Goal: Task Accomplishment & Management: Manage account settings

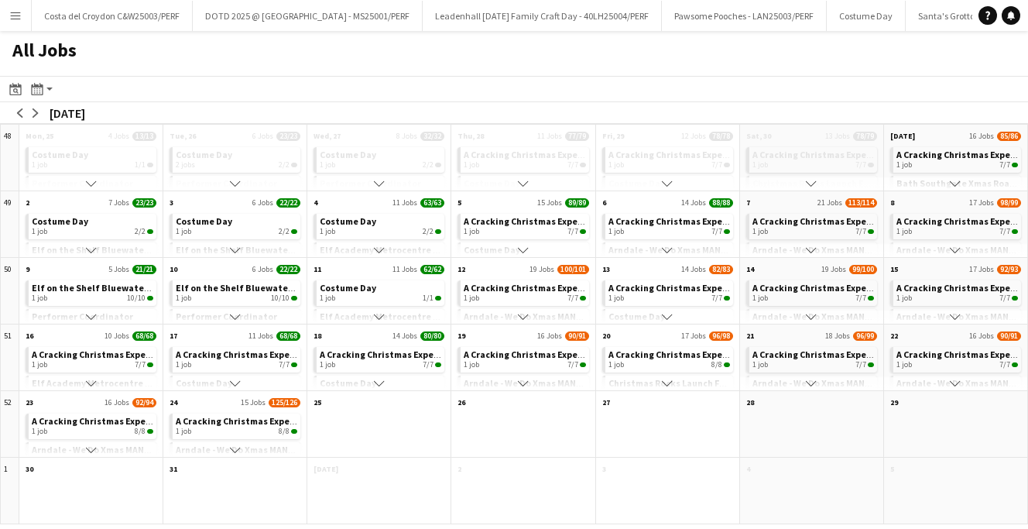
click at [12, 17] on app-icon "Menu" at bounding box center [15, 15] width 12 height 12
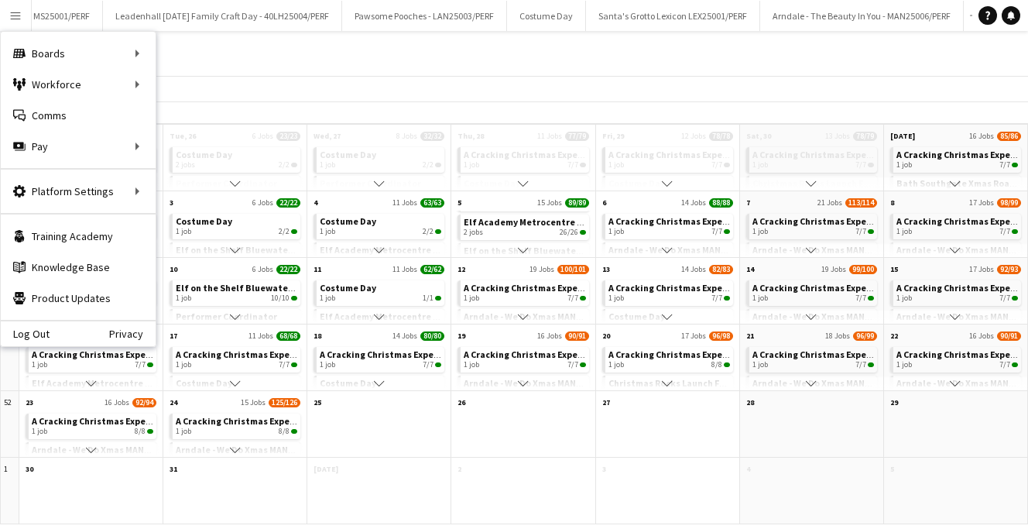
click at [308, 66] on div "All Jobs" at bounding box center [514, 53] width 1028 height 45
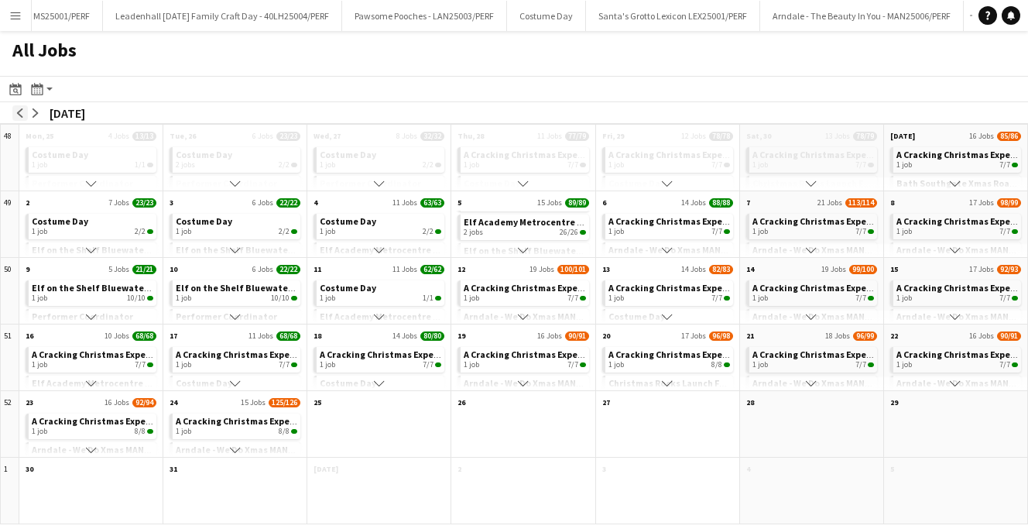
click at [18, 106] on button "arrow-left" at bounding box center [19, 112] width 15 height 15
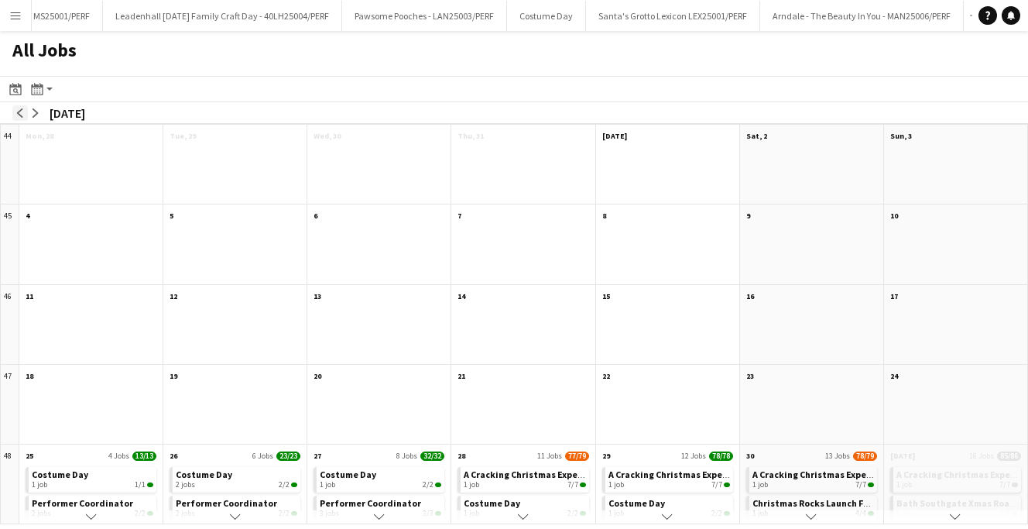
click at [18, 106] on button "arrow-left" at bounding box center [19, 112] width 15 height 15
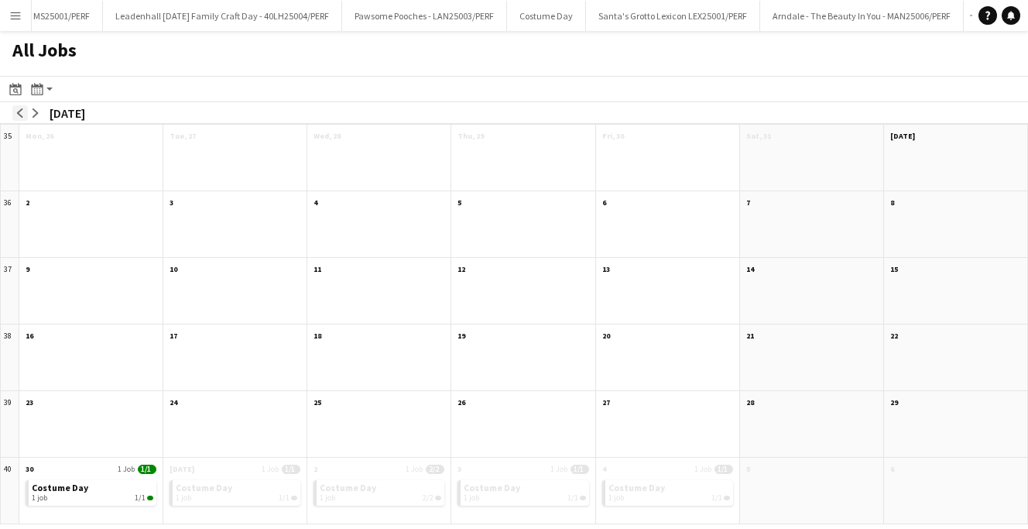
click at [18, 106] on button "arrow-left" at bounding box center [19, 112] width 15 height 15
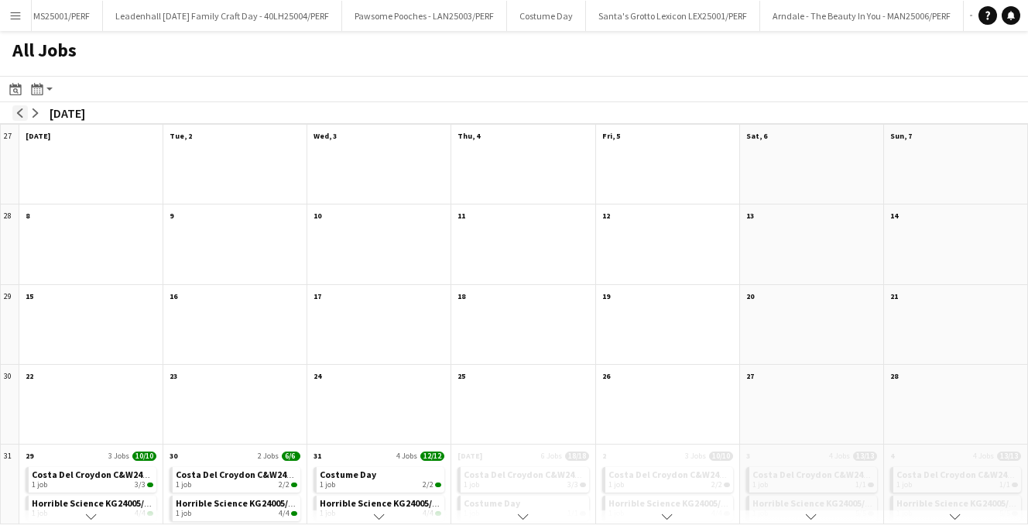
click at [18, 106] on button "arrow-left" at bounding box center [19, 112] width 15 height 15
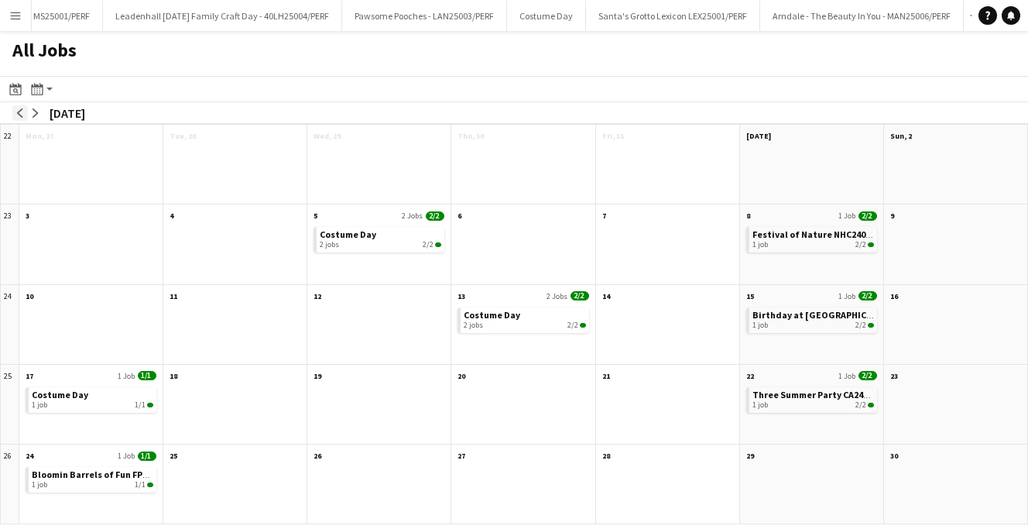
click at [18, 106] on button "arrow-left" at bounding box center [19, 112] width 15 height 15
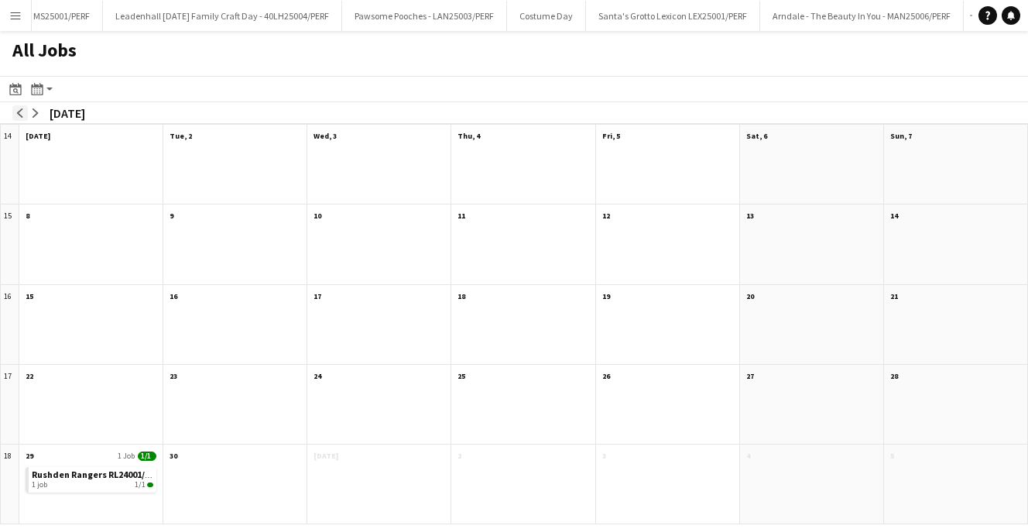
click at [18, 106] on button "arrow-left" at bounding box center [19, 112] width 15 height 15
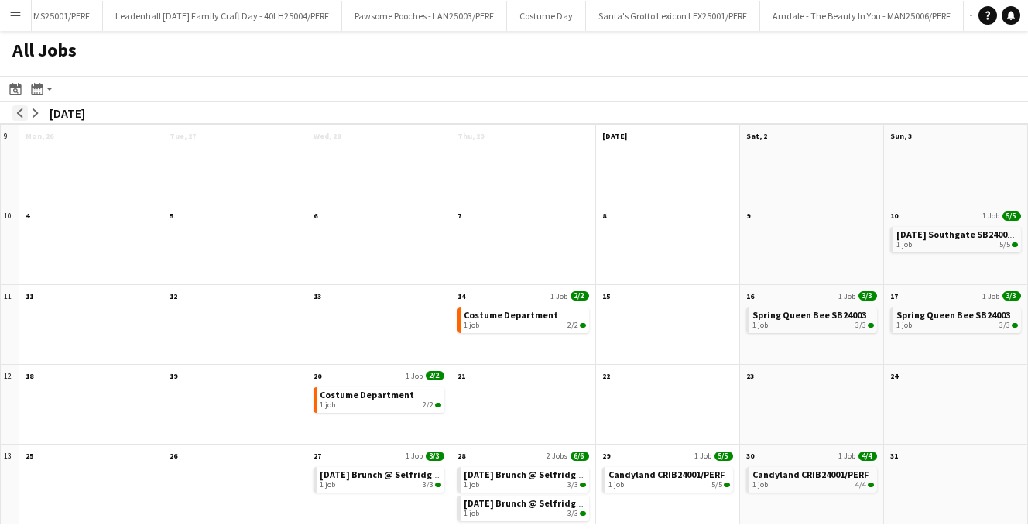
click at [18, 106] on button "arrow-left" at bounding box center [19, 112] width 15 height 15
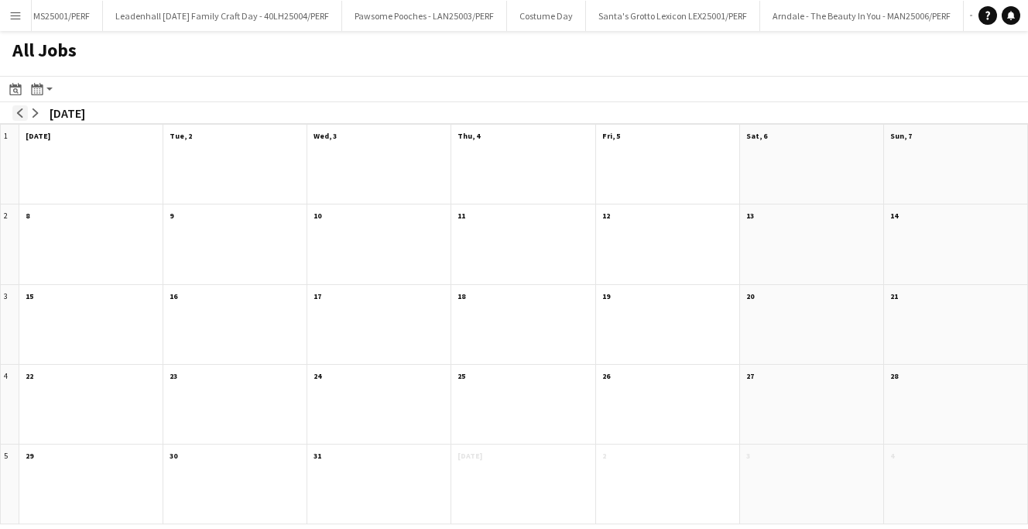
click at [18, 106] on button "arrow-left" at bounding box center [19, 112] width 15 height 15
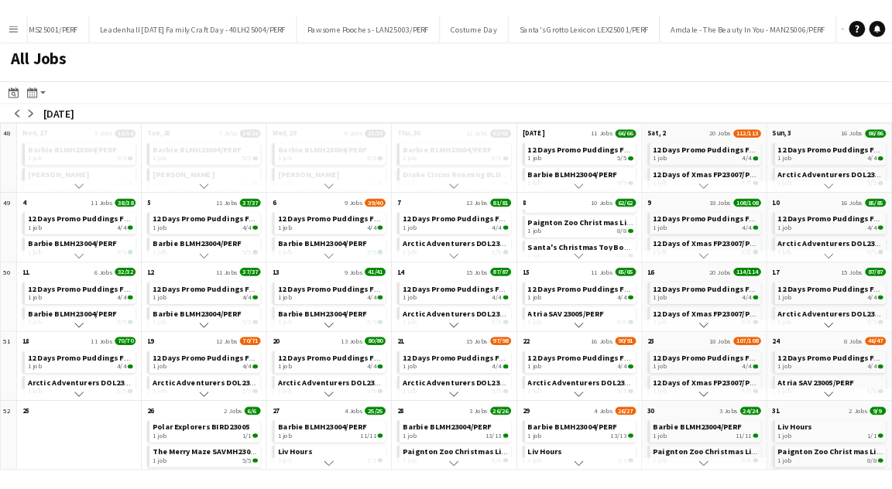
scroll to position [146, 0]
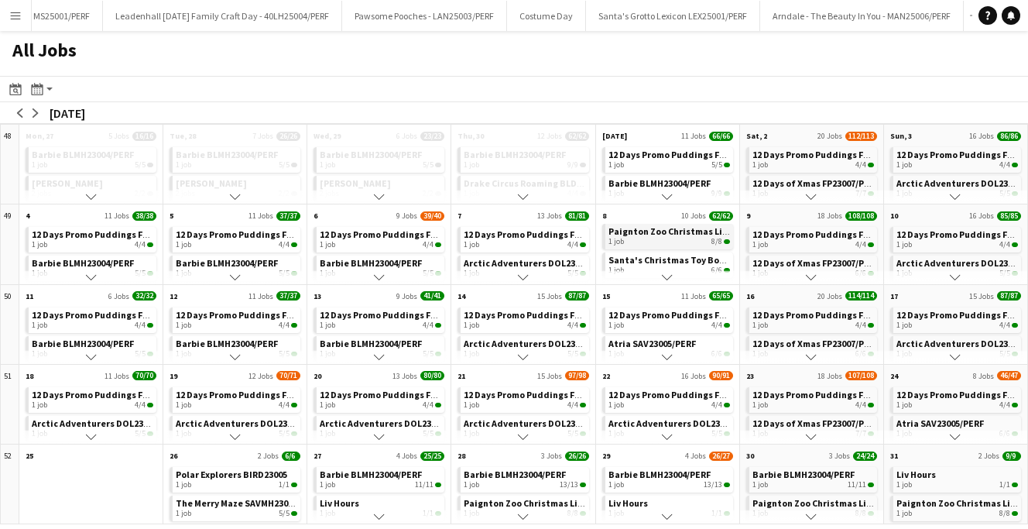
click at [658, 239] on div "1 job 8/8" at bounding box center [670, 241] width 122 height 9
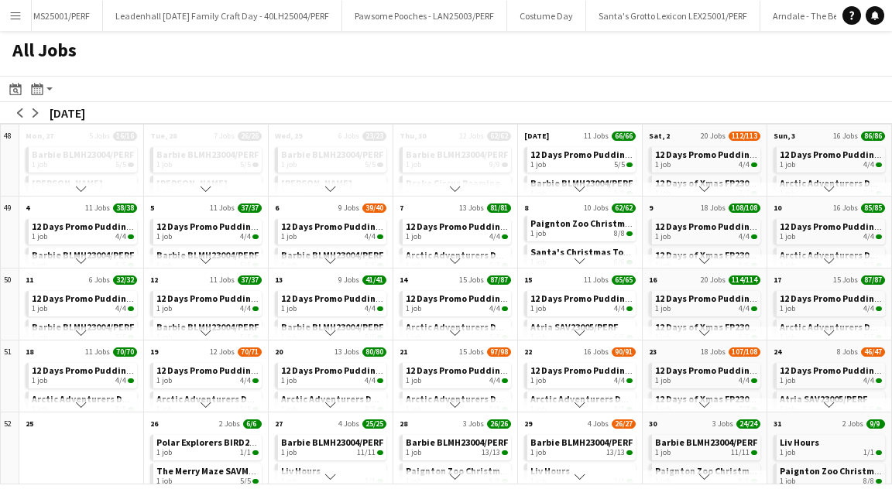
click at [15, 16] on app-icon "Menu" at bounding box center [15, 15] width 12 height 12
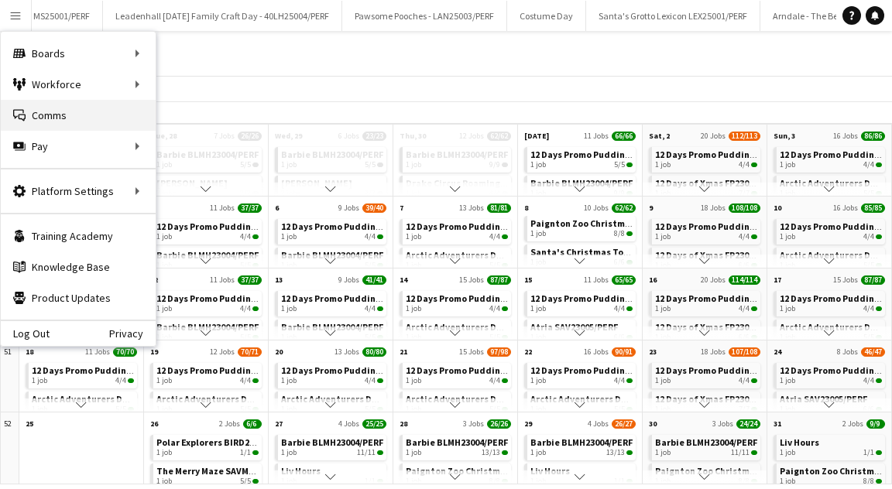
click at [53, 127] on link "Comms Comms" at bounding box center [78, 115] width 155 height 31
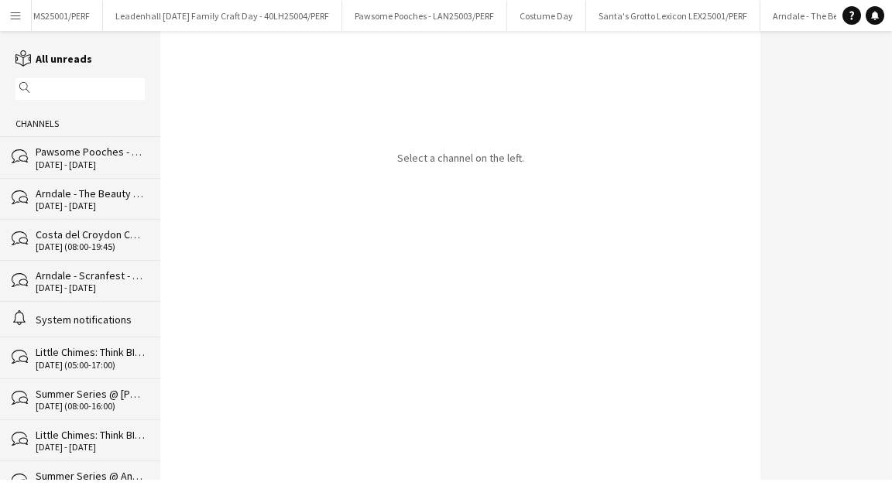
click at [12, 22] on button "Menu" at bounding box center [15, 15] width 31 height 31
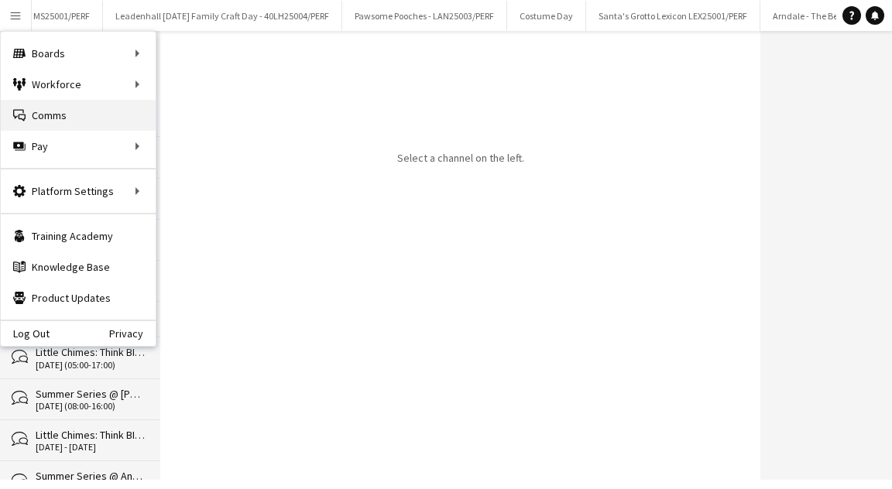
click at [36, 108] on link "Comms Comms" at bounding box center [78, 115] width 155 height 31
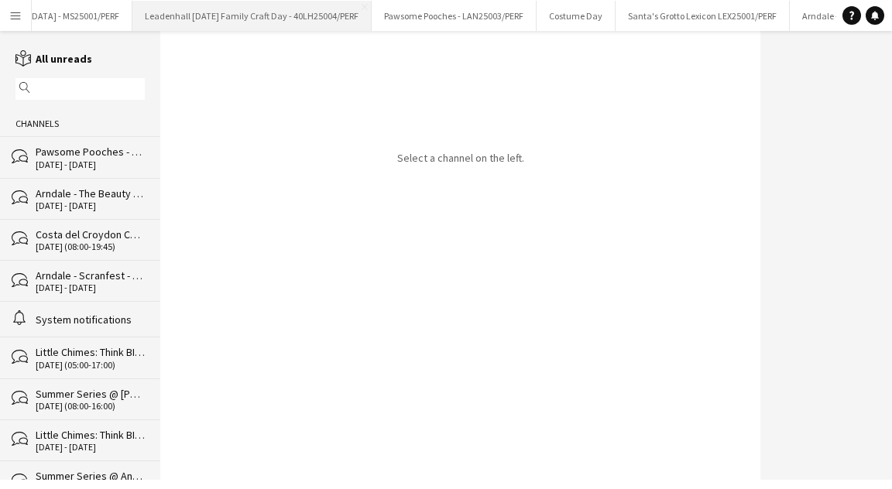
scroll to position [0, 456]
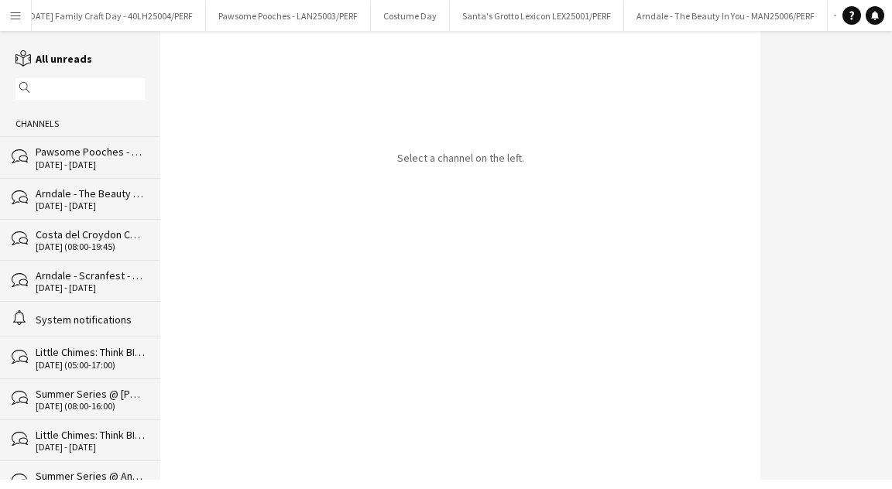
click at [21, 11] on app-icon "Menu" at bounding box center [15, 15] width 12 height 12
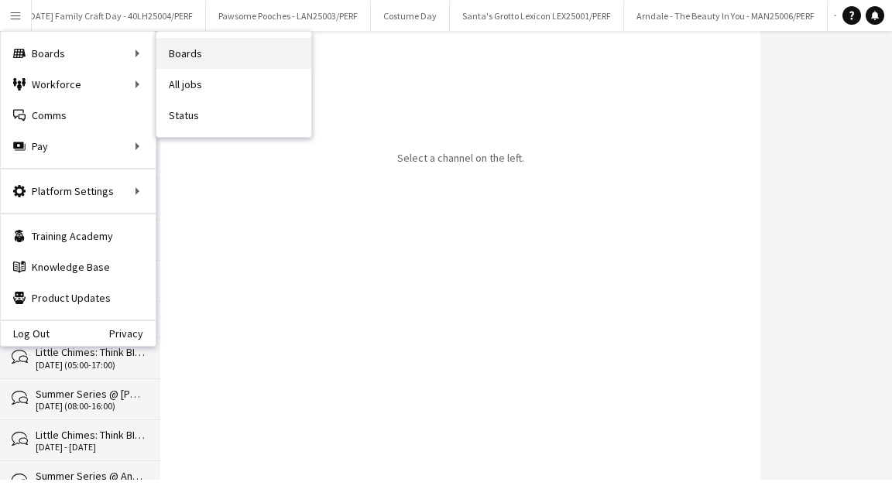
click at [159, 49] on link "Boards" at bounding box center [233, 53] width 155 height 31
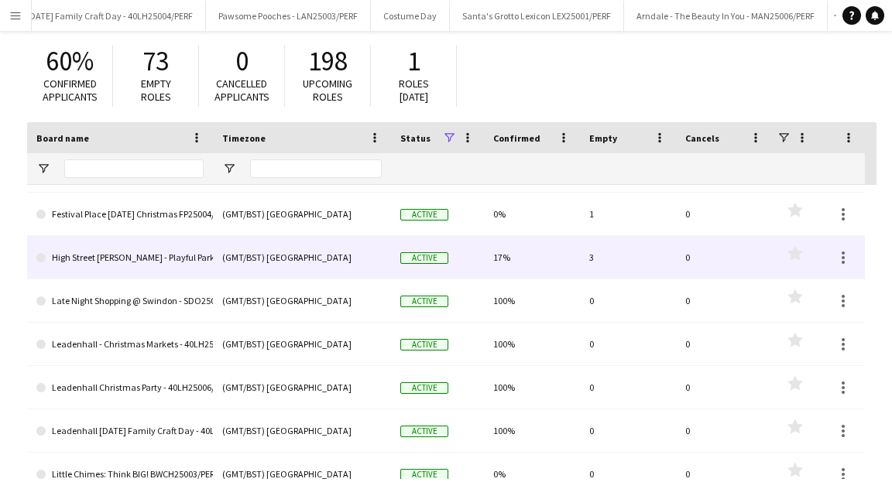
click at [148, 259] on link "High Street Ken - Playful Park of Peculiar - HSK25001/PERF" at bounding box center [119, 257] width 167 height 43
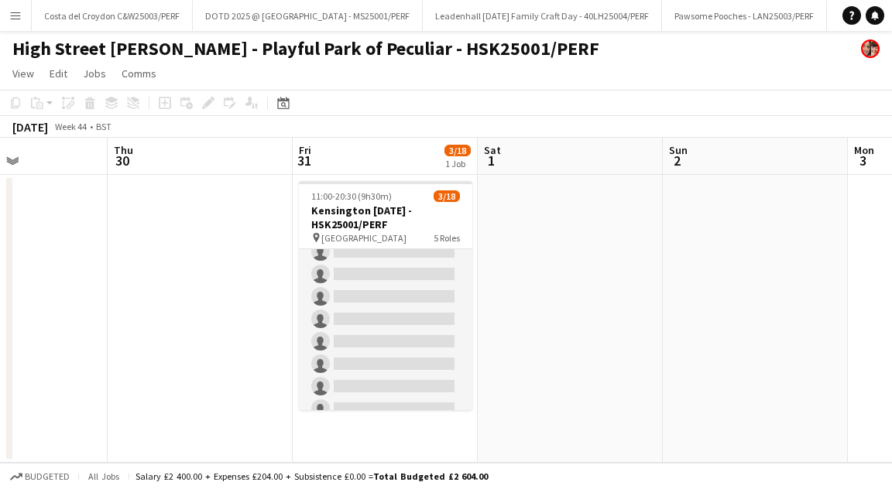
click at [26, 15] on button "Menu" at bounding box center [15, 15] width 31 height 31
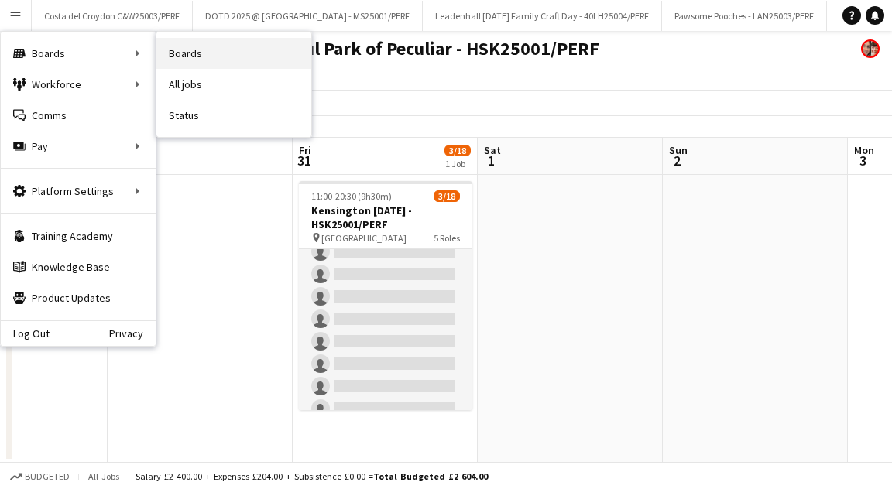
click at [221, 58] on link "Boards" at bounding box center [233, 53] width 155 height 31
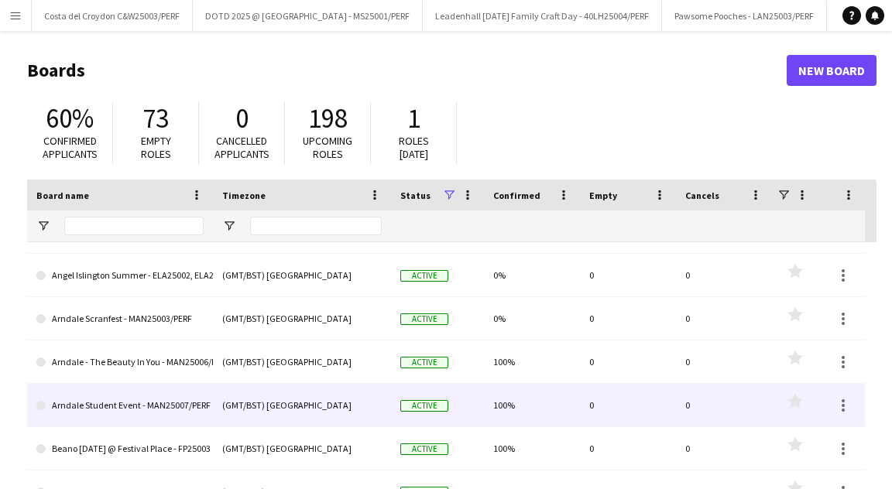
scroll to position [89, 0]
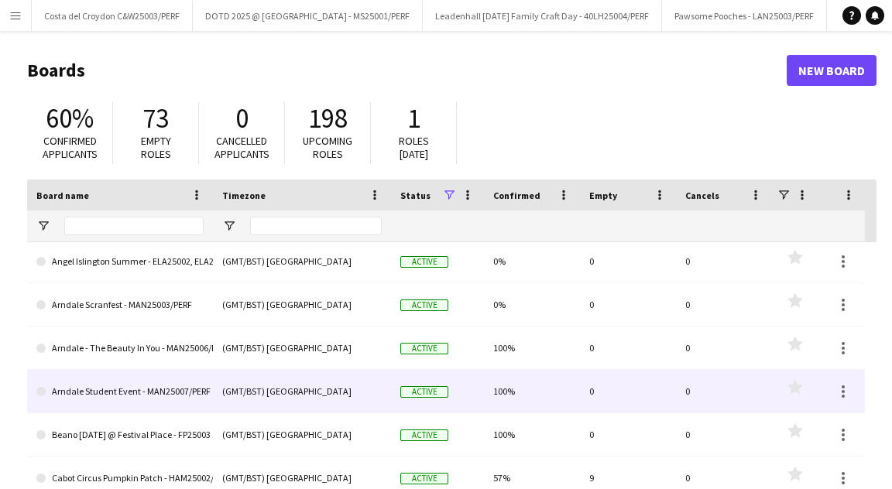
click at [138, 379] on link "Arndale Student Event - MAN25007/PERF" at bounding box center [119, 391] width 167 height 43
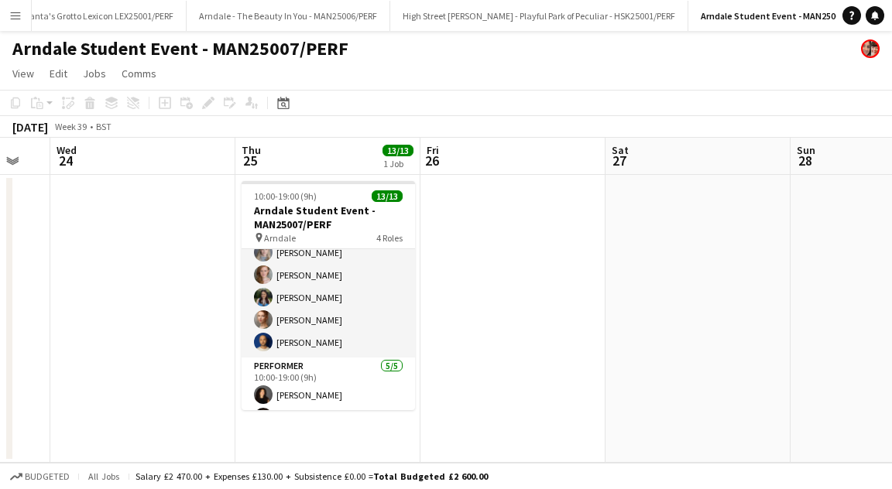
scroll to position [252, 0]
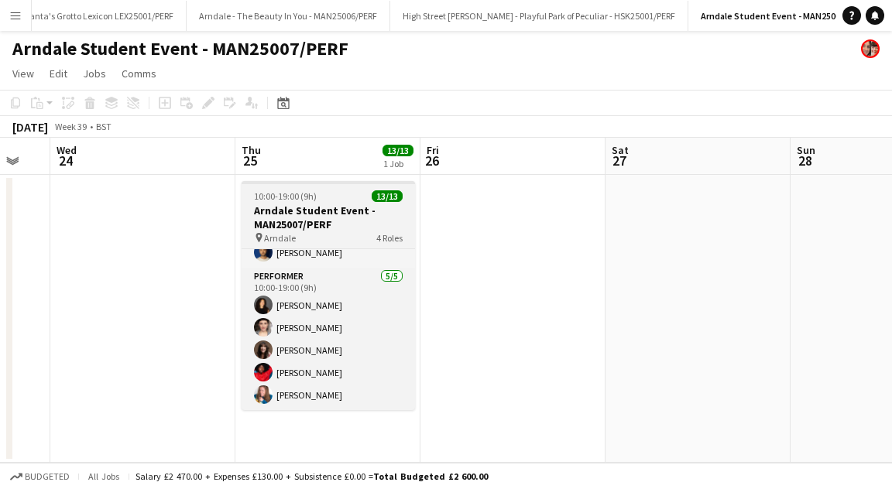
click at [308, 214] on h3 "Arndale Student Event - MAN25007/PERF" at bounding box center [328, 218] width 173 height 28
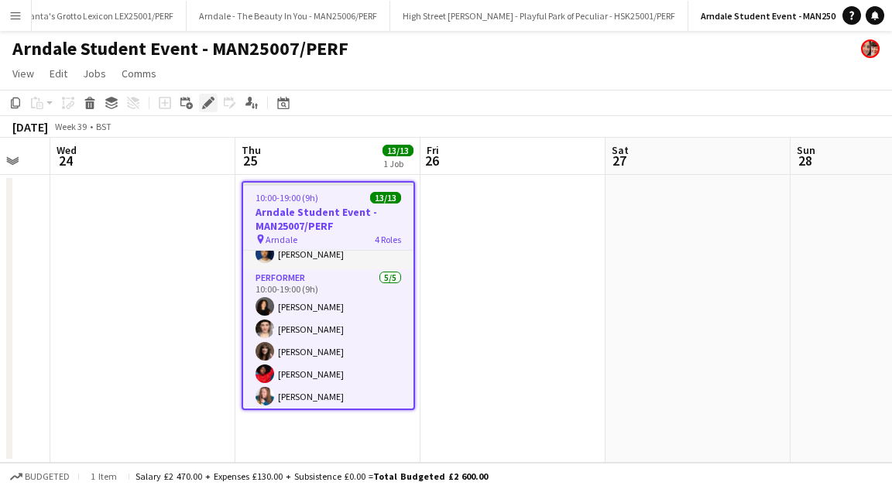
click at [209, 99] on icon at bounding box center [208, 103] width 9 height 9
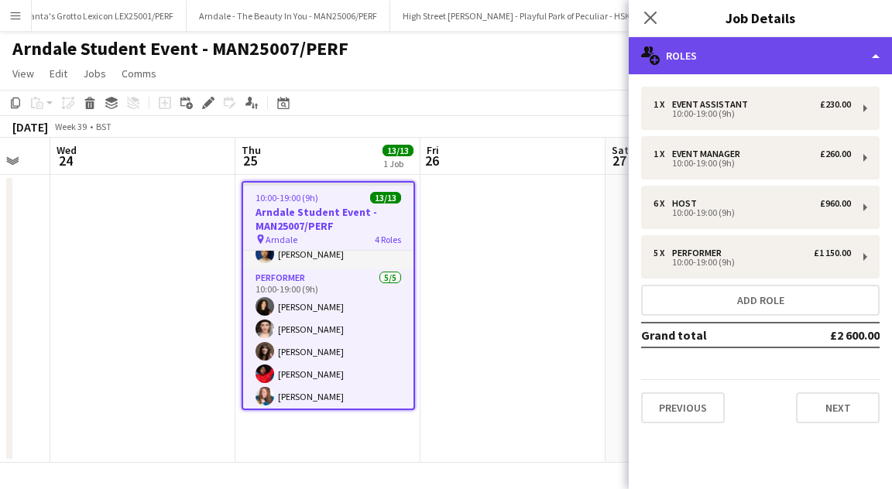
click at [856, 55] on div "multiple-users-add Roles" at bounding box center [760, 55] width 263 height 37
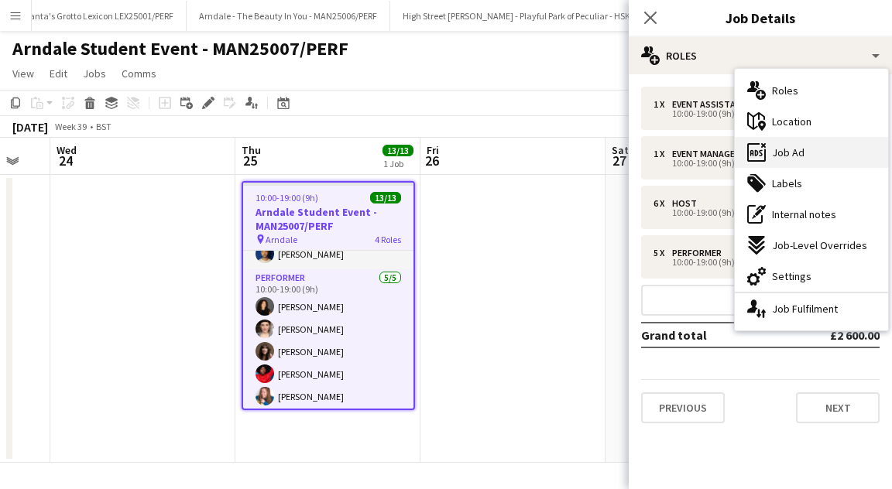
click at [798, 149] on span "Job Ad" at bounding box center [788, 153] width 33 height 14
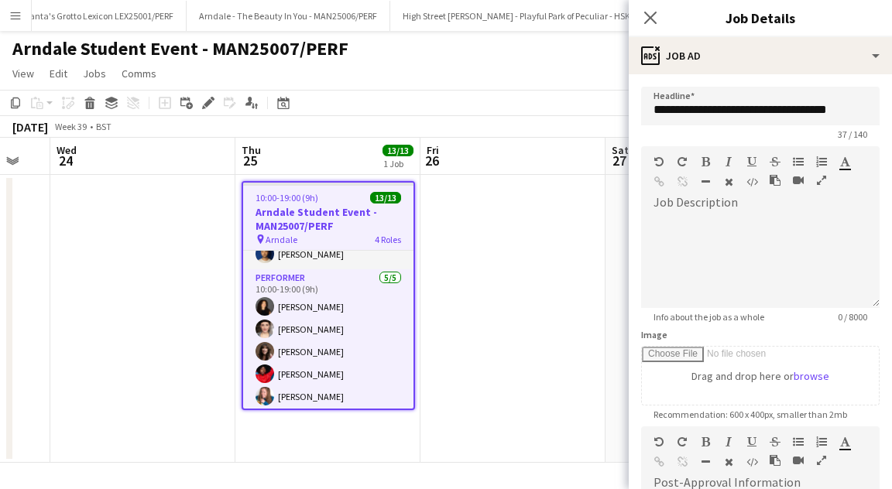
scroll to position [276, 0]
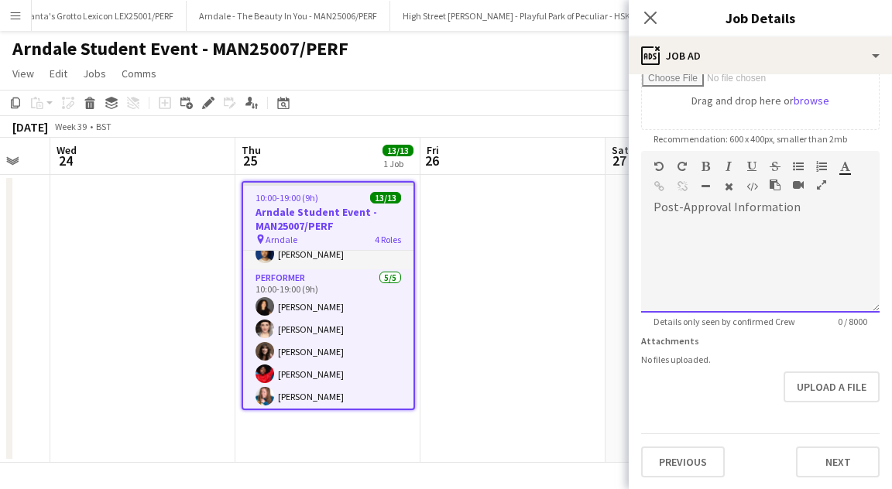
click at [716, 255] on div at bounding box center [760, 266] width 239 height 93
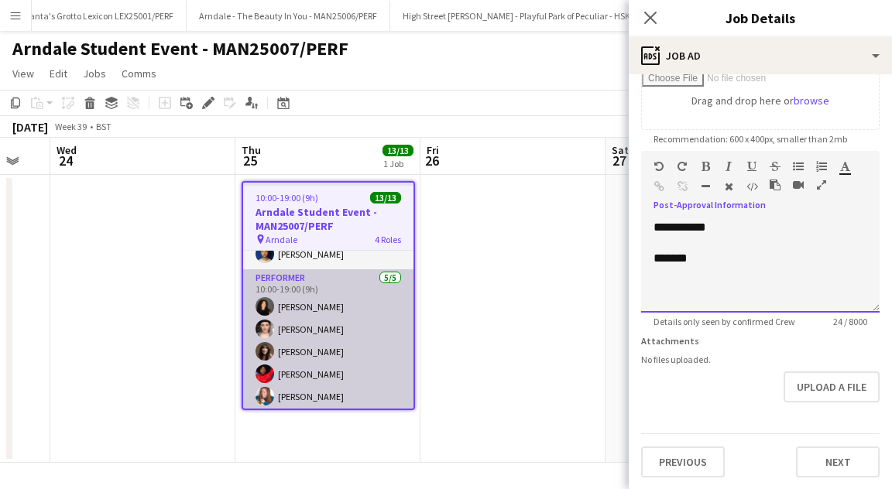
scroll to position [255, 0]
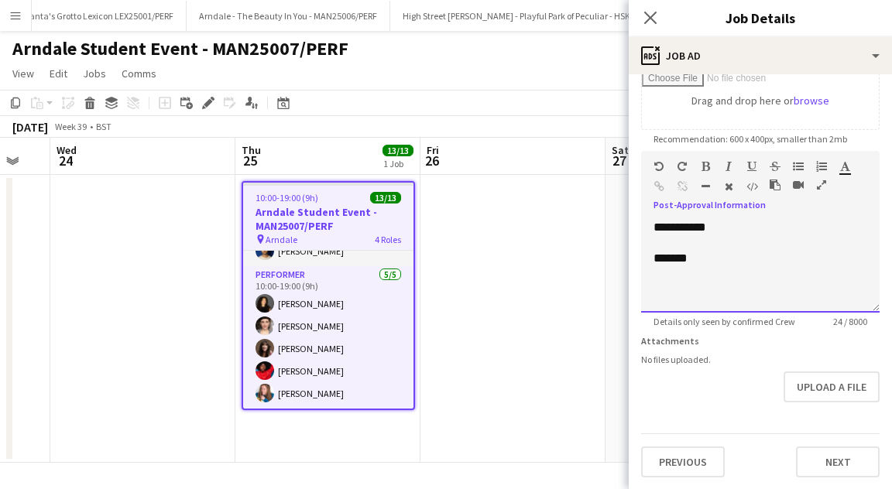
click at [722, 258] on div "*******" at bounding box center [761, 258] width 214 height 15
click at [705, 258] on div "**********" at bounding box center [761, 258] width 214 height 15
click at [709, 225] on div "**********" at bounding box center [760, 266] width 239 height 93
click at [700, 287] on div "*******" at bounding box center [761, 289] width 214 height 15
click at [686, 242] on div "***** ********* *******" at bounding box center [761, 273] width 214 height 77
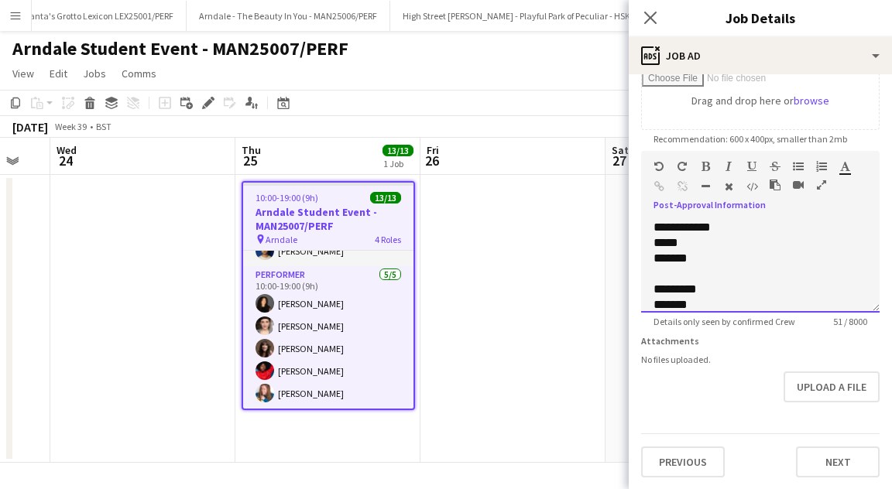
scroll to position [28, 0]
click at [717, 274] on div "*******" at bounding box center [761, 276] width 214 height 15
drag, startPoint x: 712, startPoint y: 225, endPoint x: 630, endPoint y: 225, distance: 82.1
click at [630, 225] on form "**********" at bounding box center [760, 144] width 263 height 667
click at [708, 164] on icon "button" at bounding box center [706, 166] width 9 height 11
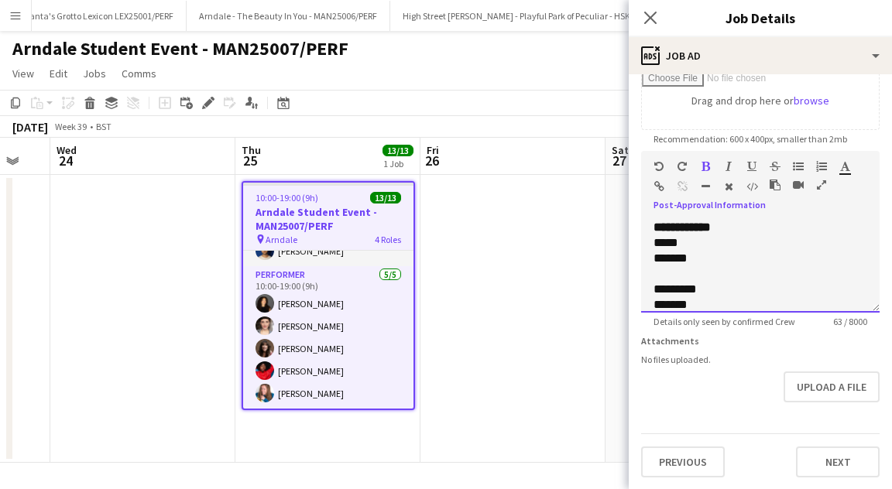
click at [702, 247] on div "*****" at bounding box center [761, 242] width 214 height 15
click at [698, 262] on div "******" at bounding box center [761, 261] width 214 height 15
drag, startPoint x: 705, startPoint y: 228, endPoint x: 627, endPoint y: 228, distance: 78.2
click at [627, 228] on body "Menu Boards Boards Boards All jobs Status Workforce Workforce My Workforce Recr…" at bounding box center [446, 244] width 892 height 489
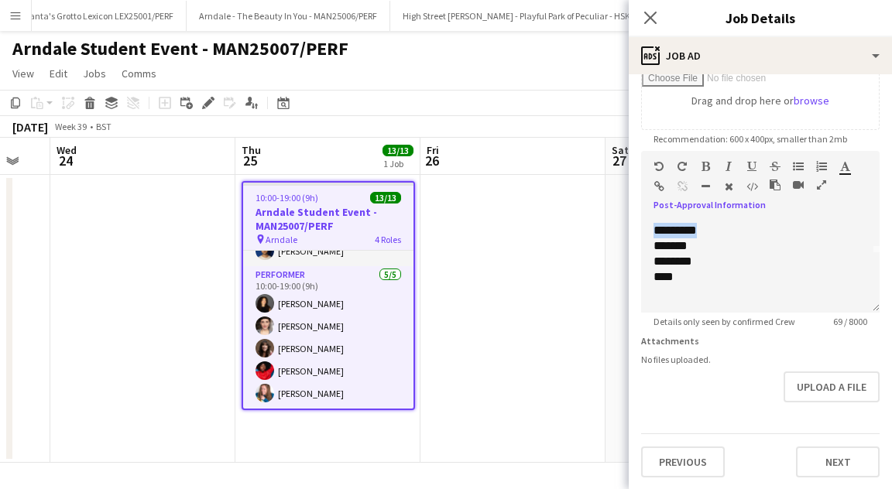
click at [704, 163] on icon "button" at bounding box center [706, 166] width 9 height 11
click at [648, 9] on app-icon "Close pop-in" at bounding box center [651, 18] width 22 height 22
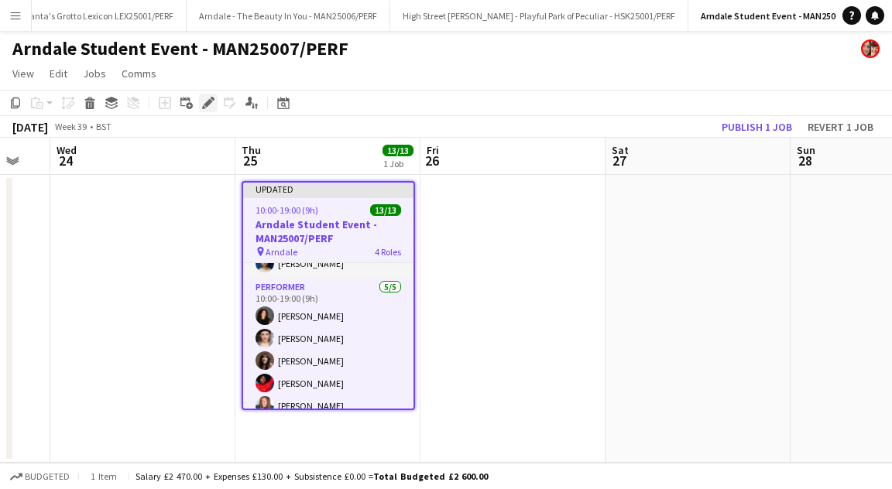
click at [208, 97] on icon "Edit" at bounding box center [208, 103] width 12 height 12
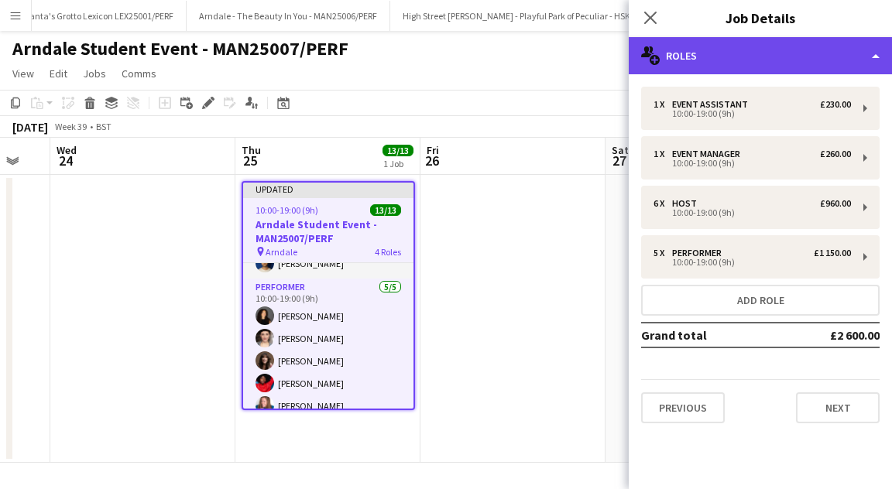
click at [858, 62] on div "multiple-users-add Roles" at bounding box center [760, 55] width 263 height 37
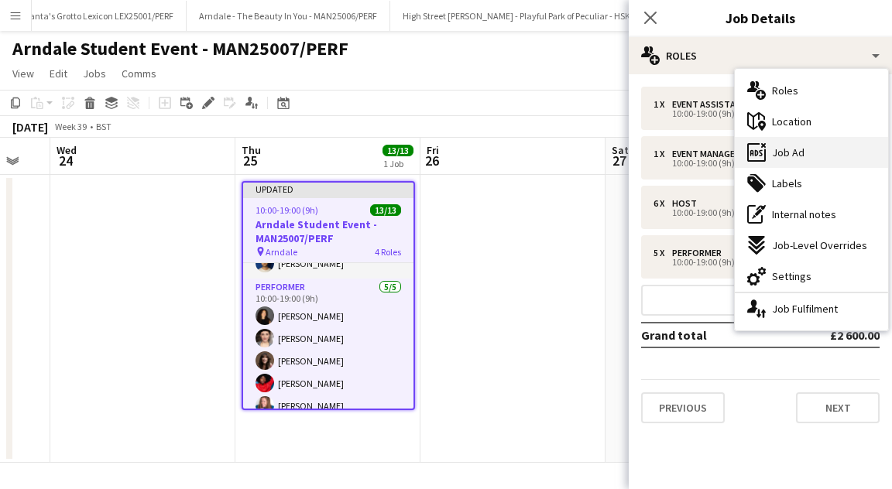
click at [798, 156] on span "Job Ad" at bounding box center [788, 153] width 33 height 14
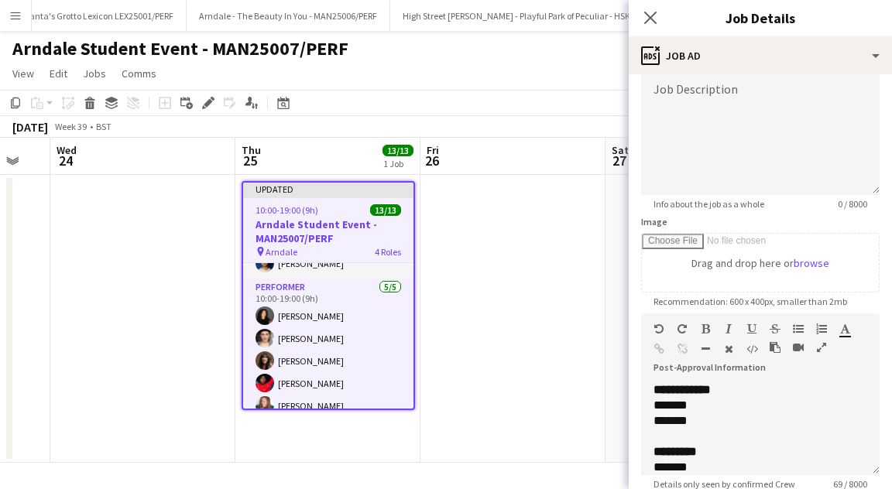
scroll to position [276, 0]
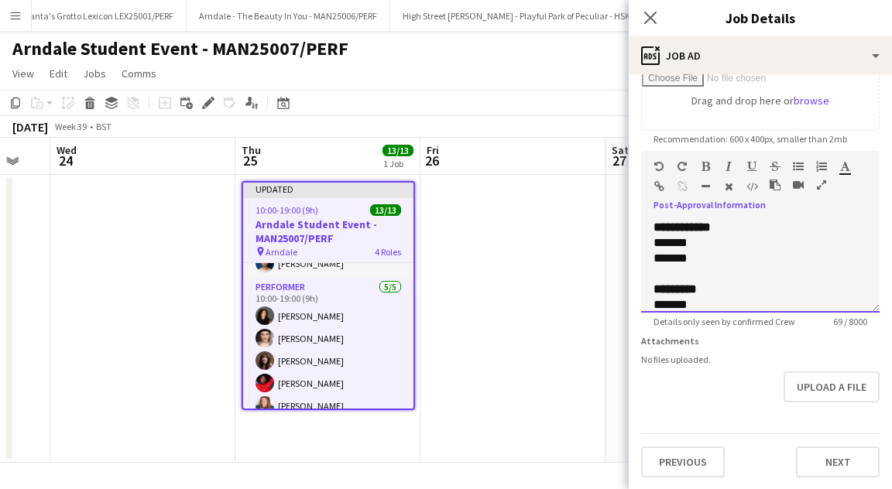
drag, startPoint x: 704, startPoint y: 307, endPoint x: 646, endPoint y: 221, distance: 103.7
click at [646, 221] on div "**********" at bounding box center [760, 266] width 239 height 93
drag, startPoint x: 692, startPoint y: 289, endPoint x: 640, endPoint y: 178, distance: 122.3
click at [640, 178] on form "**********" at bounding box center [760, 144] width 263 height 667
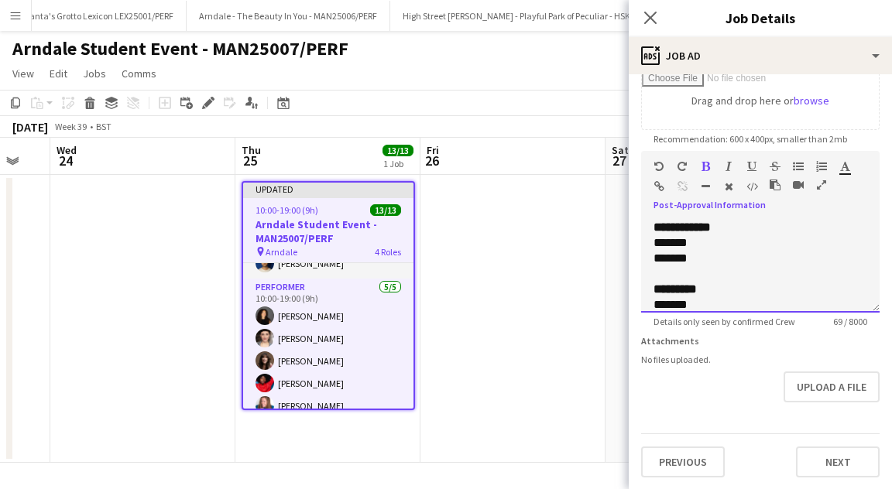
copy div "**********"
click at [642, 9] on app-icon "Close pop-in" at bounding box center [651, 18] width 22 height 22
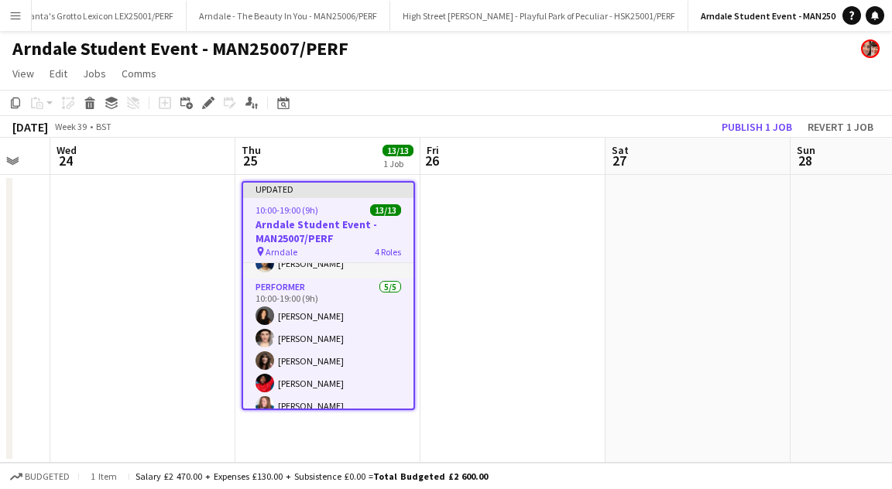
click at [11, 14] on app-icon "Menu" at bounding box center [15, 15] width 12 height 12
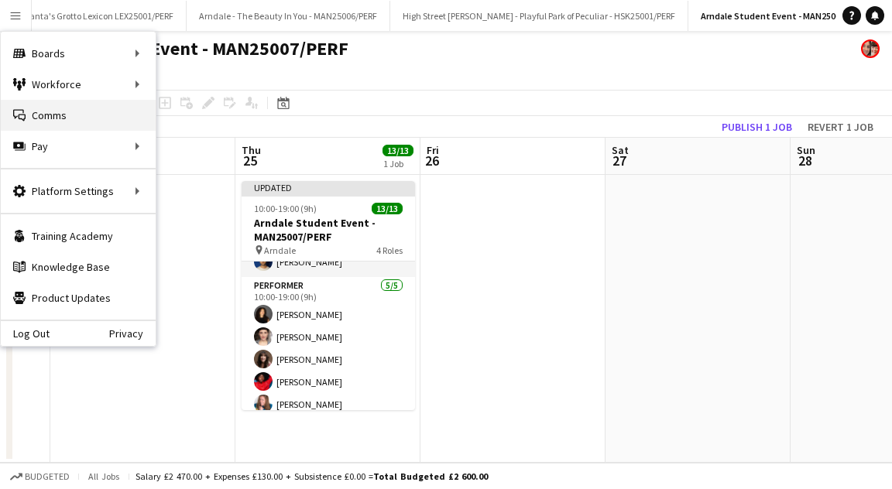
click at [56, 127] on link "Comms Comms" at bounding box center [78, 115] width 155 height 31
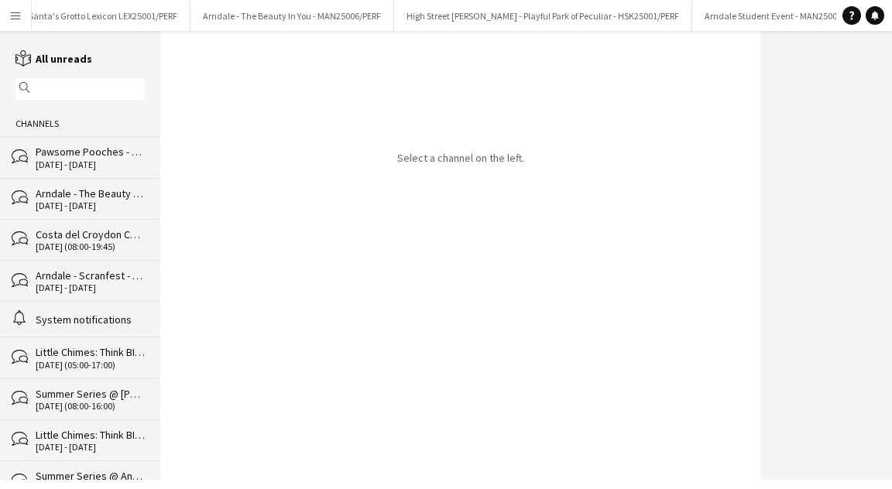
click at [48, 246] on div "21-08-2025 (08:00-19:45)" at bounding box center [90, 247] width 109 height 11
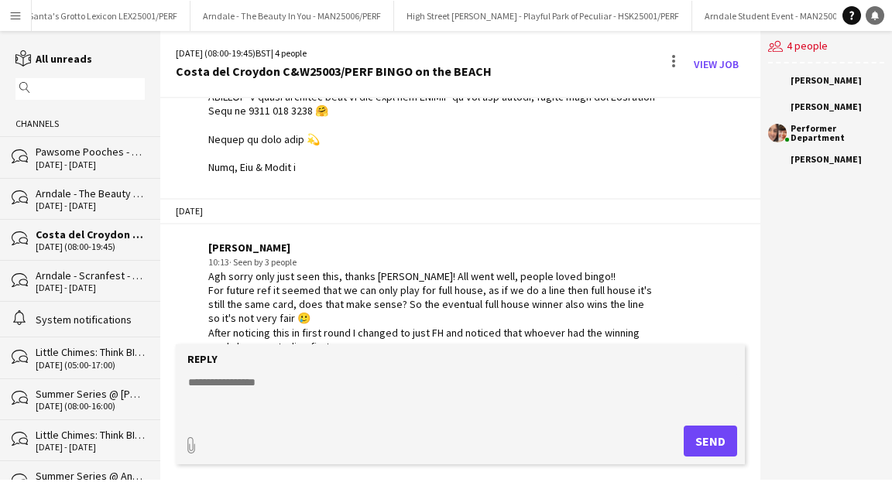
scroll to position [975, 0]
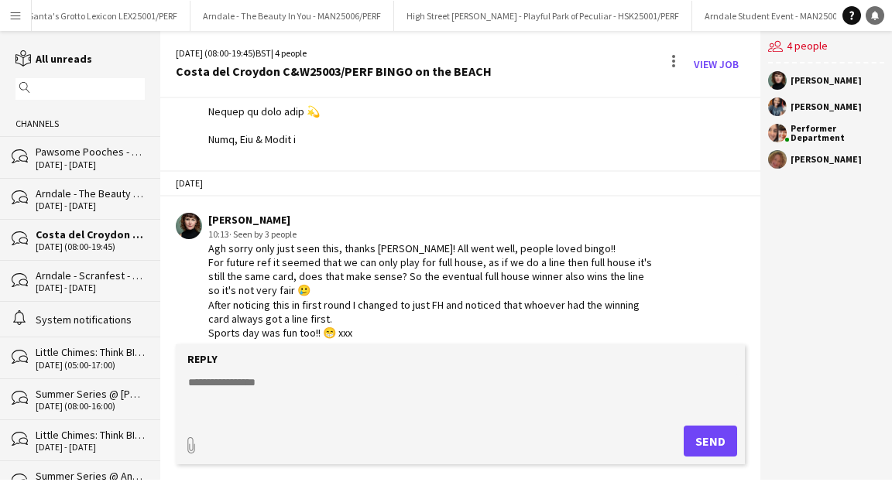
click at [870, 13] on icon "Notifications" at bounding box center [874, 15] width 9 height 9
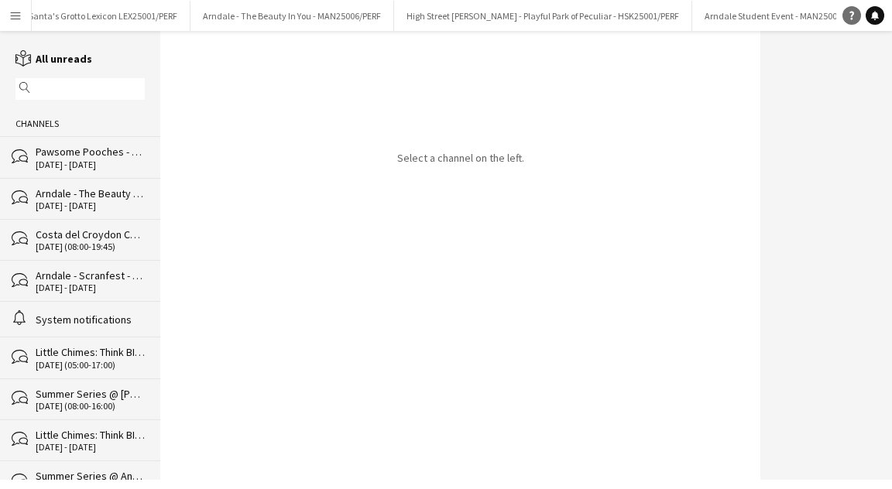
click at [853, 12] on icon at bounding box center [851, 16] width 5 height 9
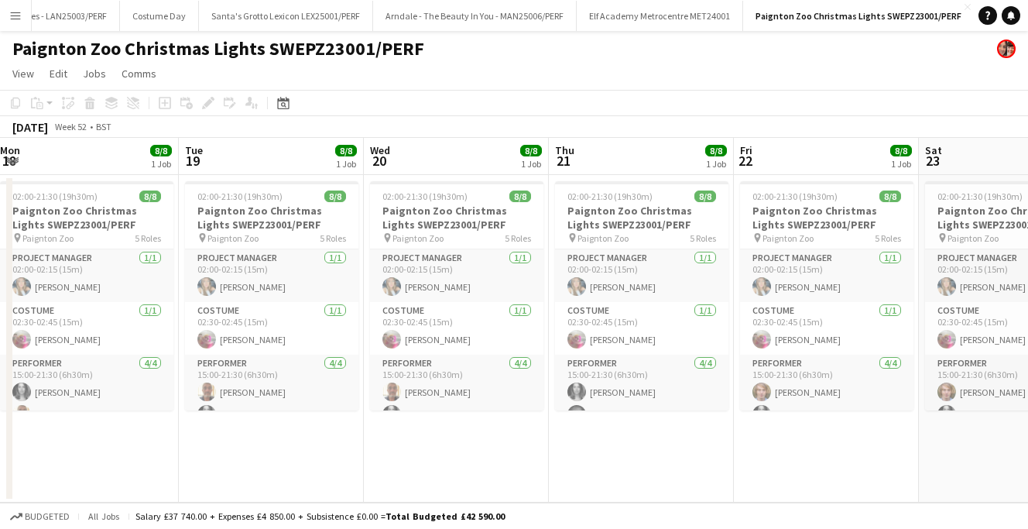
scroll to position [0, 377]
click at [623, 204] on h3 "Paignton Zoo Christmas Lights SWEPZ23001/PERF" at bounding box center [640, 218] width 173 height 28
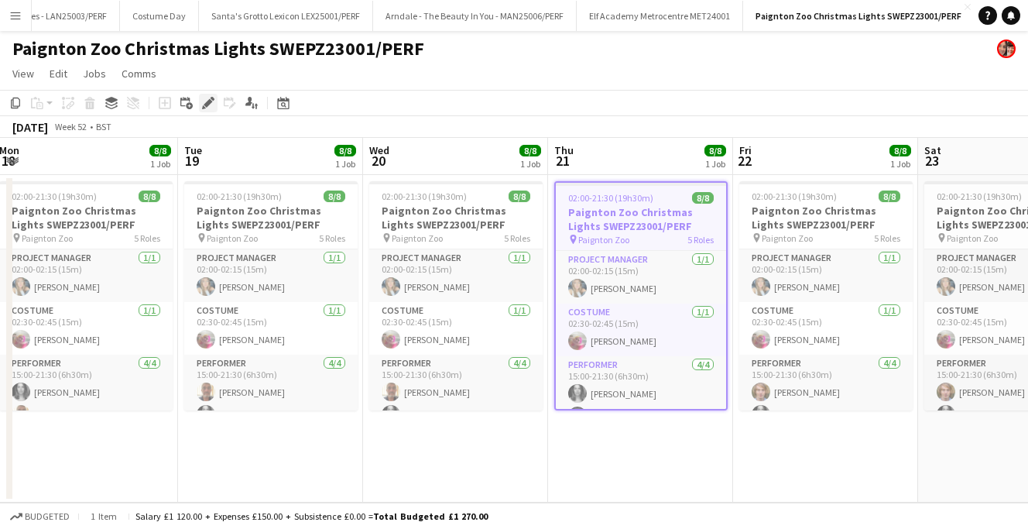
click at [209, 98] on icon "Edit" at bounding box center [208, 103] width 12 height 12
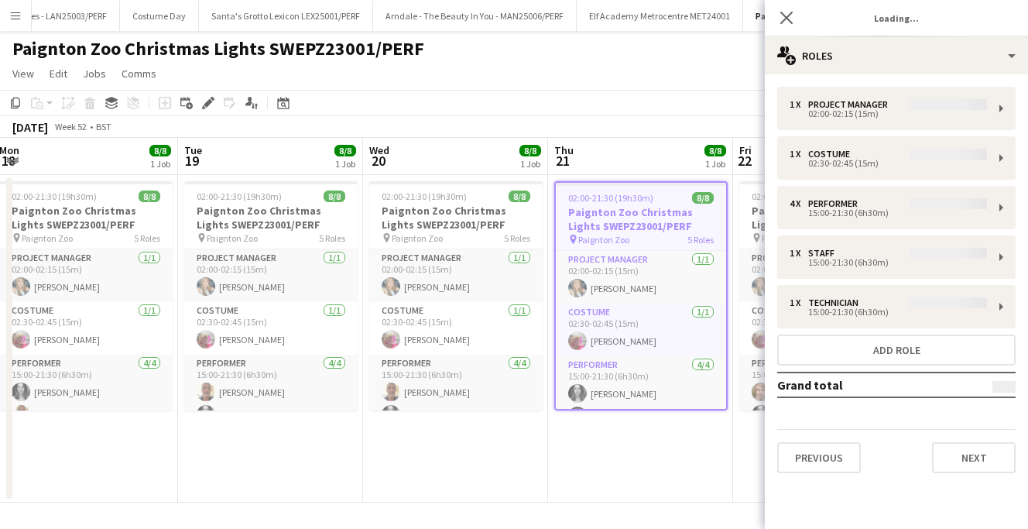
type input "**********"
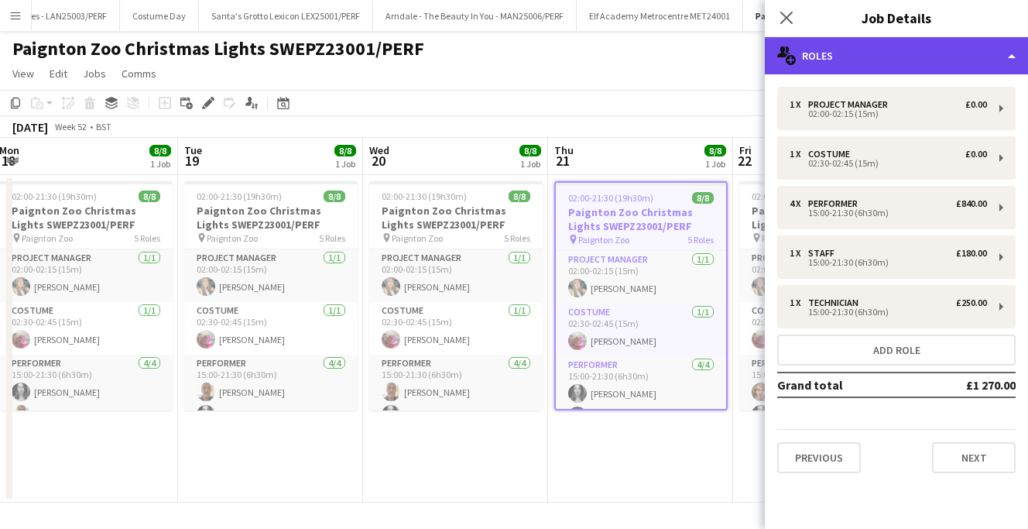
click at [979, 70] on div "multiple-users-add Roles" at bounding box center [896, 55] width 263 height 37
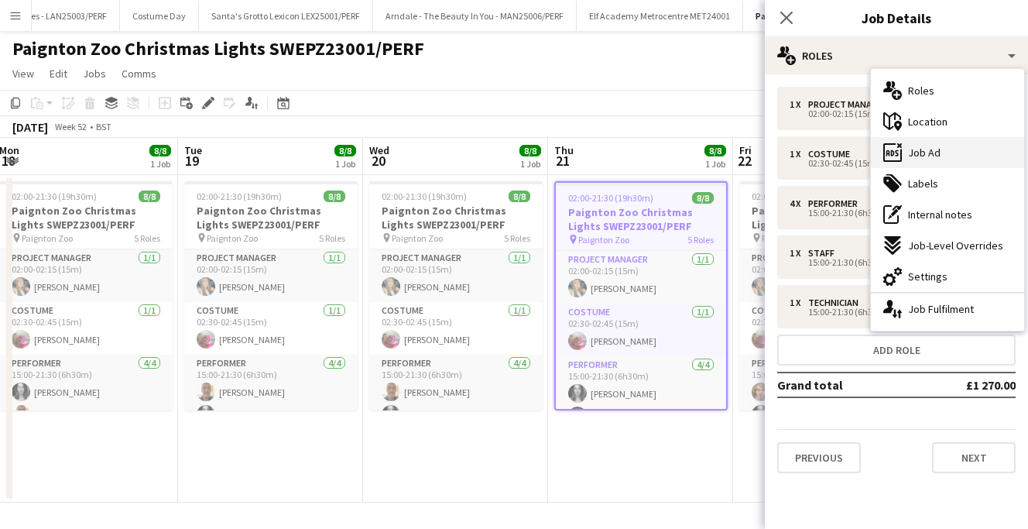
click at [939, 157] on span "Job Ad" at bounding box center [924, 153] width 33 height 14
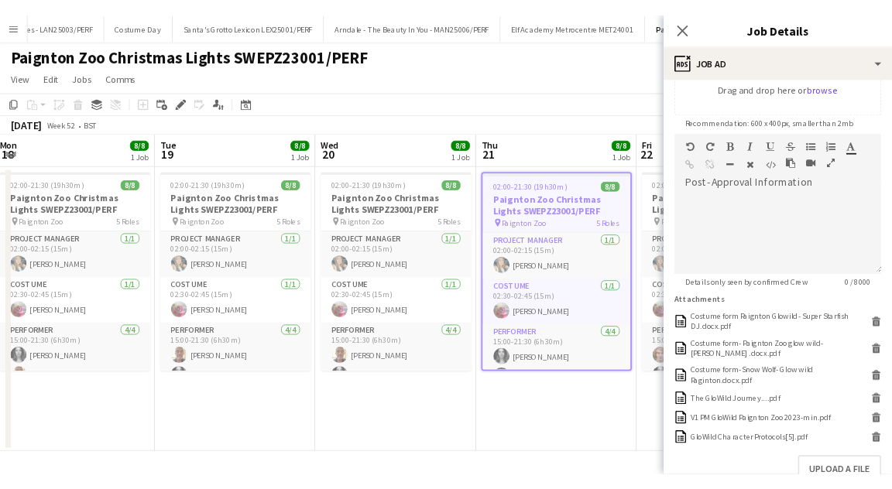
scroll to position [335, 0]
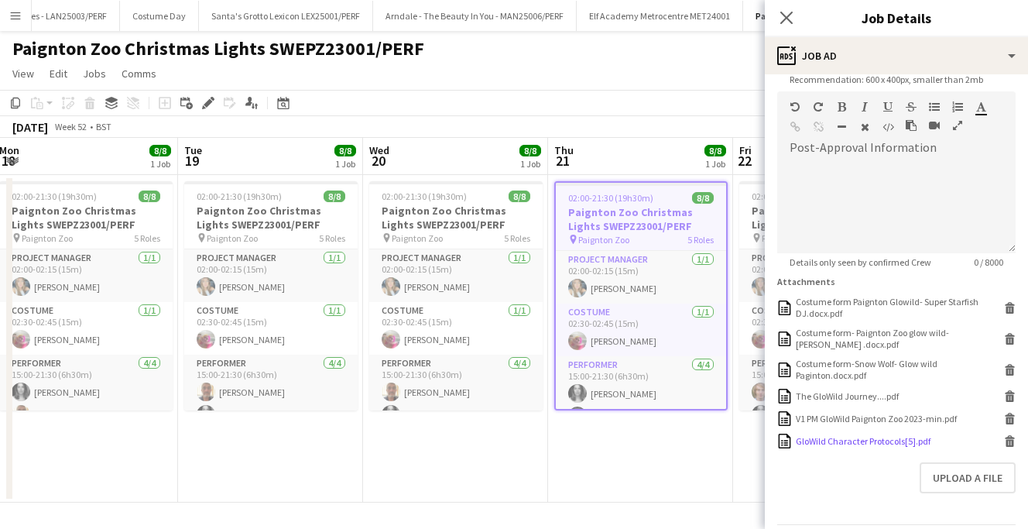
click at [891, 444] on div "GloWild Character Protocols[5].pdf" at bounding box center [863, 441] width 135 height 12
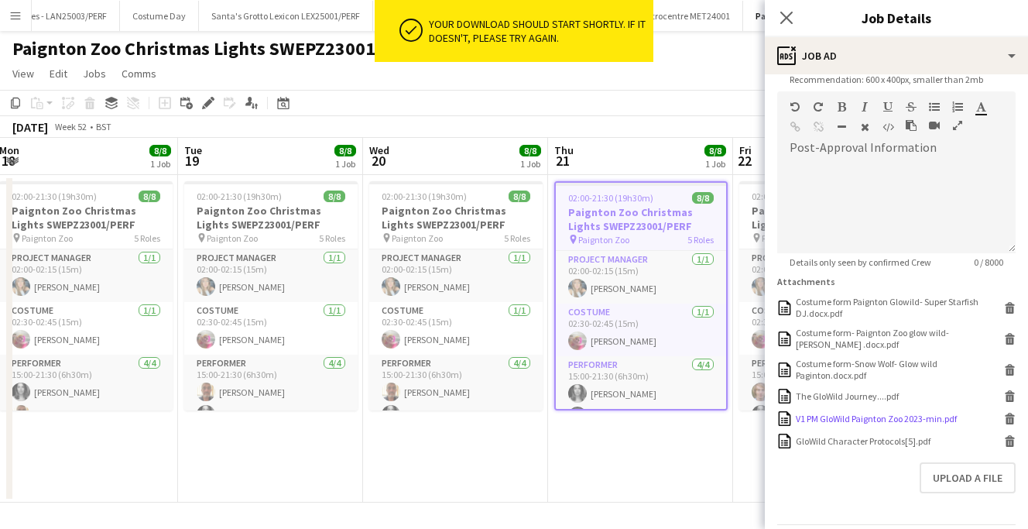
click at [866, 414] on div "V1 PM GloWild Paignton Zoo 2023-min.pdf" at bounding box center [876, 419] width 161 height 12
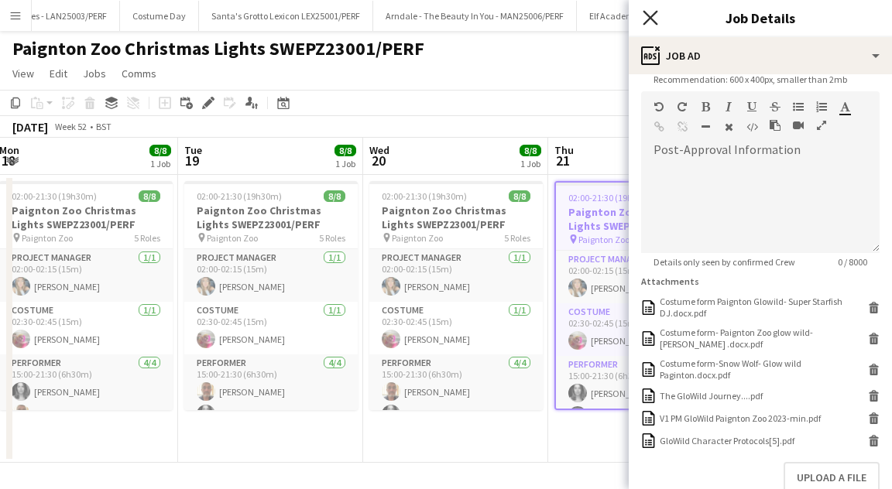
click at [648, 19] on icon at bounding box center [650, 17] width 15 height 15
